Goal: Find specific page/section: Find specific page/section

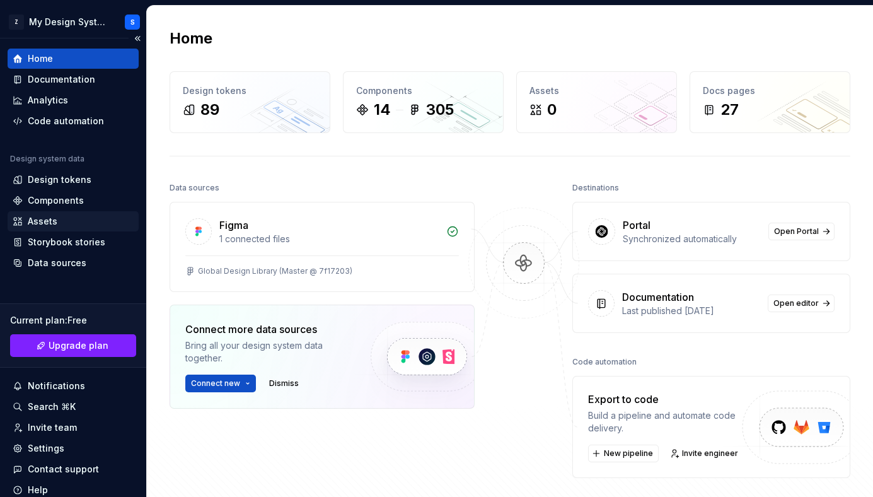
click at [64, 228] on div "Assets" at bounding box center [73, 221] width 131 height 20
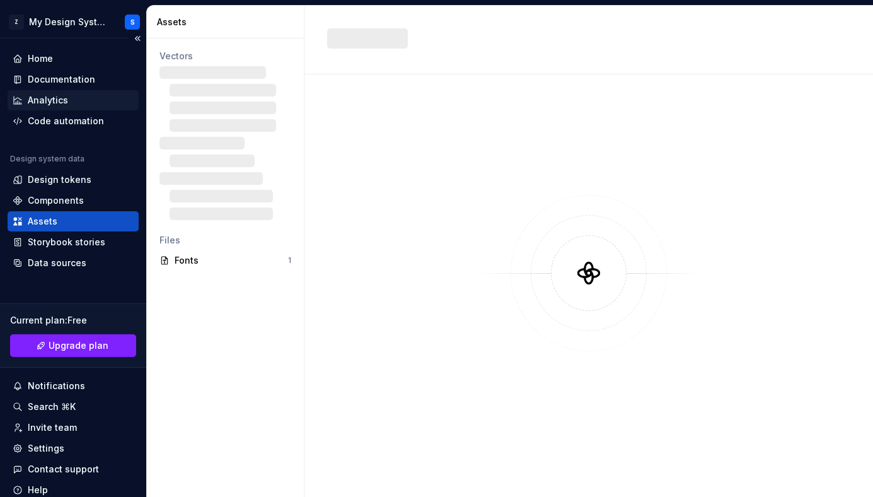
click at [77, 98] on div "Analytics" at bounding box center [73, 100] width 121 height 13
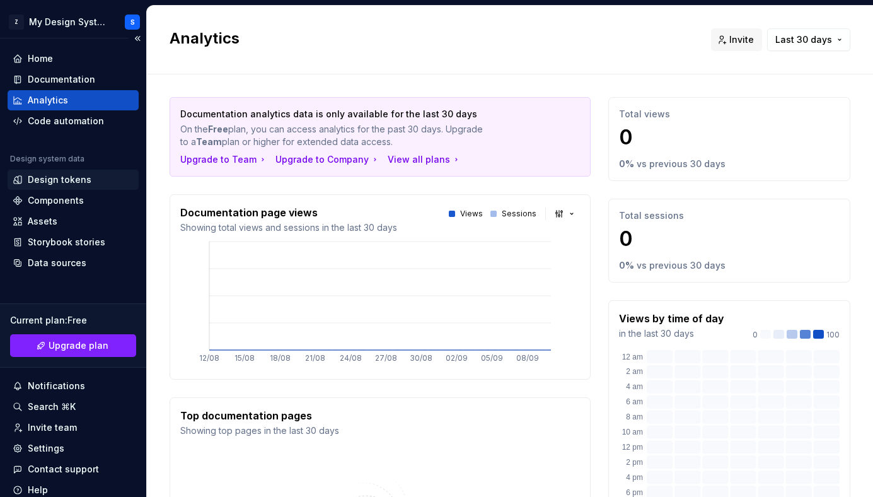
click at [101, 182] on div "Design tokens" at bounding box center [73, 179] width 121 height 13
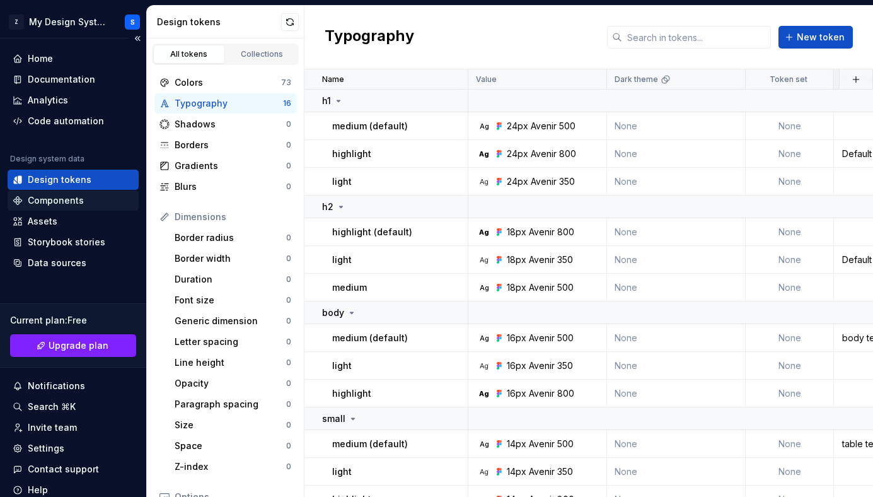
click at [77, 205] on div "Components" at bounding box center [56, 200] width 56 height 13
